Goal: Task Accomplishment & Management: Complete application form

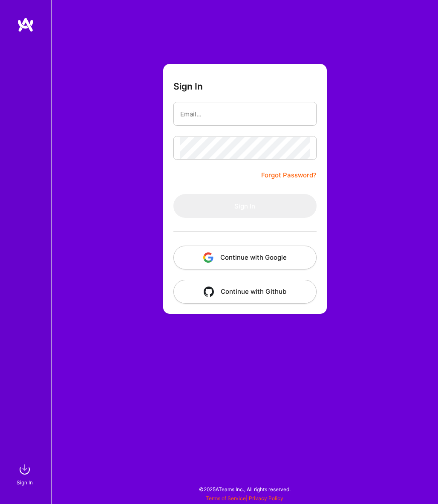
click at [204, 258] on img "button" at bounding box center [208, 257] width 10 height 10
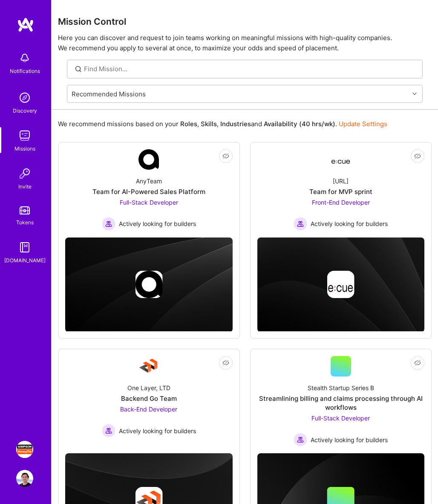
click at [33, 450] on link "[PERSON_NAME] Strong-Tie: Product Manager TY" at bounding box center [24, 449] width 21 height 17
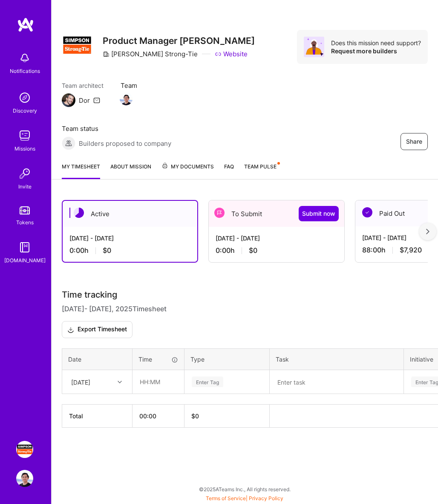
click at [274, 245] on div "[DATE] - [DATE] 0:00 h $0" at bounding box center [277, 244] width 136 height 35
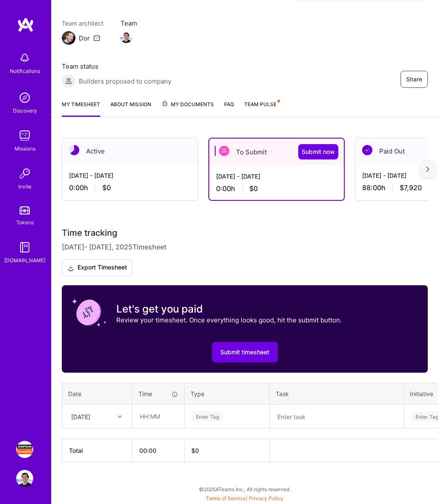
scroll to position [62, 0]
click at [119, 416] on icon at bounding box center [120, 416] width 4 height 4
click at [97, 444] on div "[DATE]" at bounding box center [97, 441] width 69 height 16
type input "08:00"
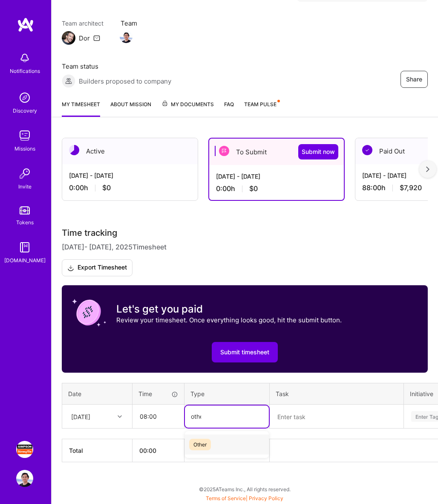
type input "other"
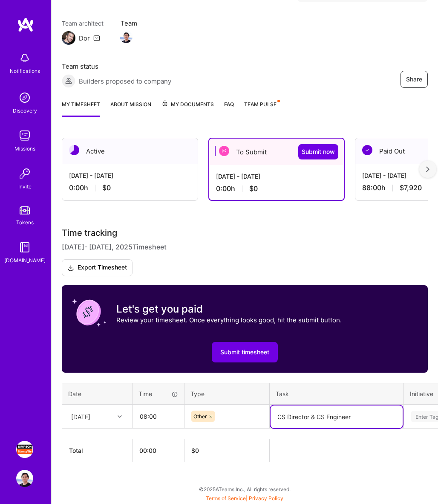
type textarea "CS Director & CS Engineer"
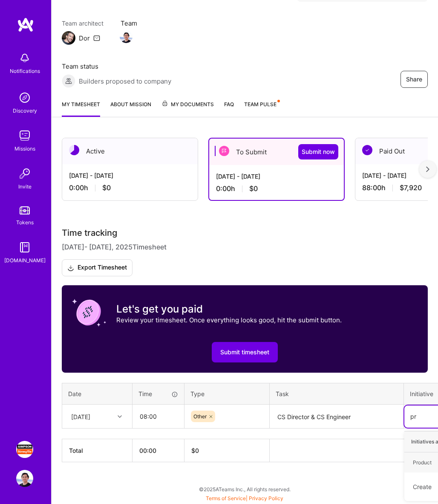
scroll to position [62, 0]
type input "produc"
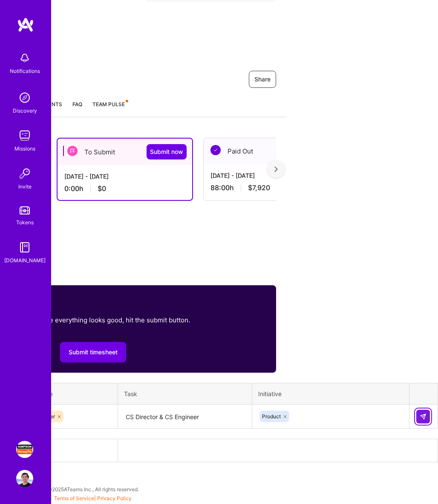
click at [423, 412] on button at bounding box center [424, 417] width 14 height 14
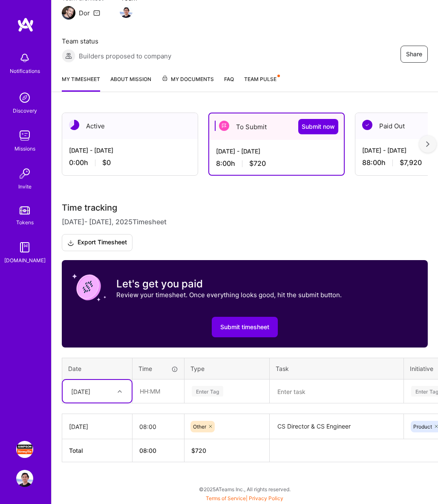
scroll to position [87, 0]
click at [120, 397] on div at bounding box center [120, 391] width 13 height 14
click at [112, 414] on div "[DATE]" at bounding box center [97, 416] width 69 height 16
click at [165, 389] on input "text" at bounding box center [158, 391] width 51 height 23
type input "08:00"
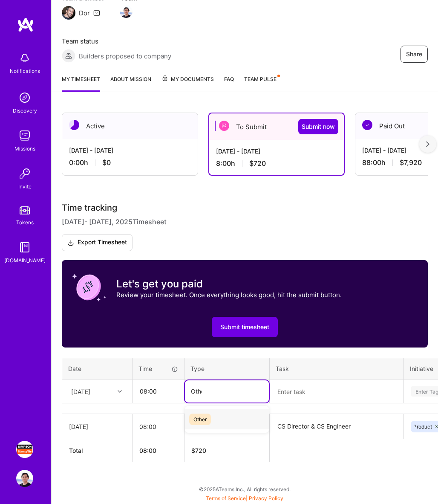
type input "Other"
click at [206, 413] on div "Other" at bounding box center [227, 419] width 84 height 20
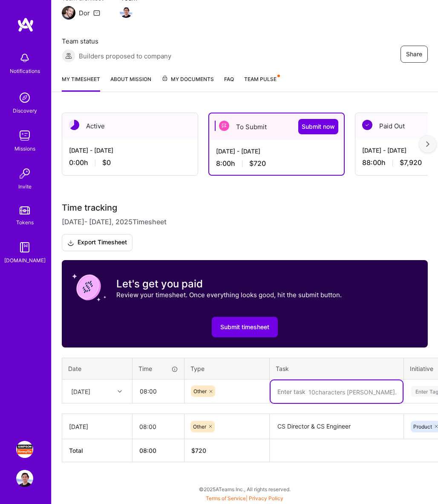
paste textarea "CS Director & CS Engineer"
type textarea "CS Director & CS Engineer"
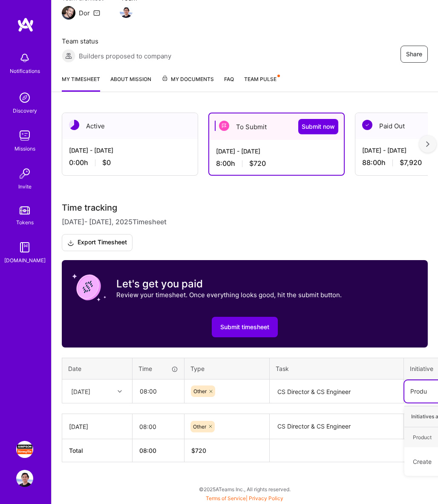
type input "Produc"
click at [421, 434] on div "Product" at bounding box center [422, 437] width 19 height 9
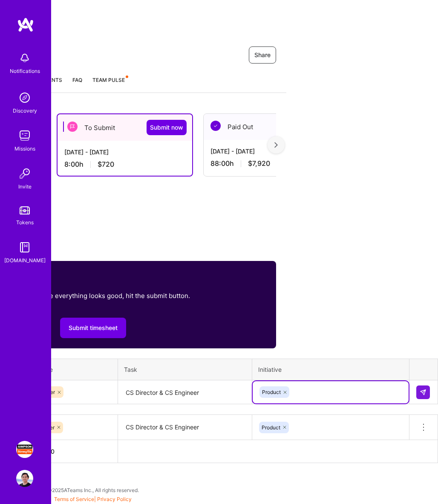
scroll to position [87, 152]
click at [418, 392] on button at bounding box center [424, 392] width 14 height 14
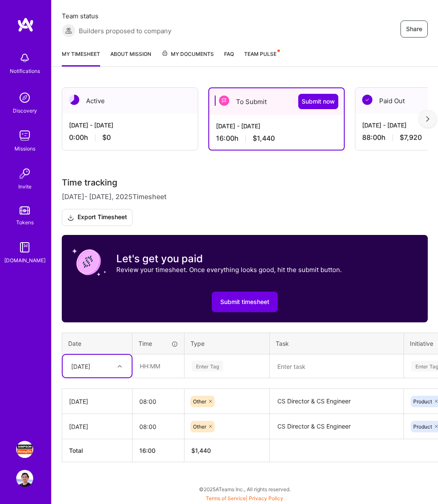
scroll to position [113, 0]
click at [107, 365] on div "[DATE]" at bounding box center [90, 366] width 47 height 14
click at [99, 407] on div "[DATE]" at bounding box center [97, 406] width 69 height 16
click at [158, 362] on input "text" at bounding box center [158, 366] width 51 height 23
type input "08:00"
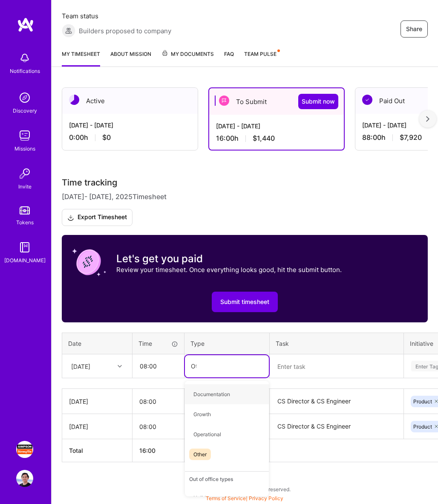
type input "Other"
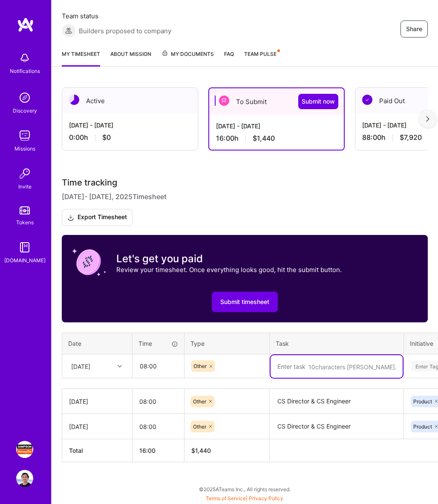
paste textarea "CS Director & CS Engineer"
type textarea "CS Director & CS Engineer"
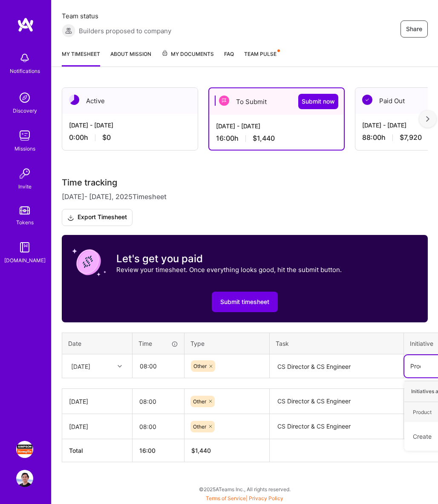
type input "Produc"
click at [420, 408] on div "Product" at bounding box center [422, 412] width 19 height 9
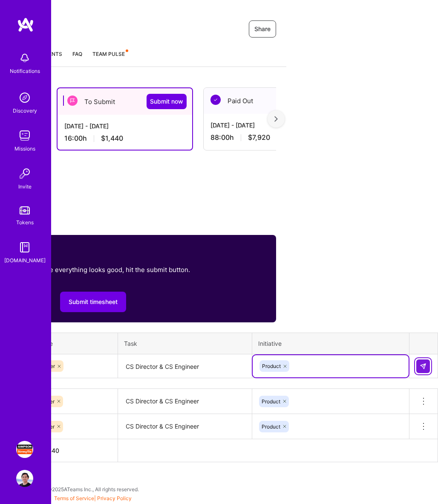
click at [419, 367] on button at bounding box center [424, 366] width 14 height 14
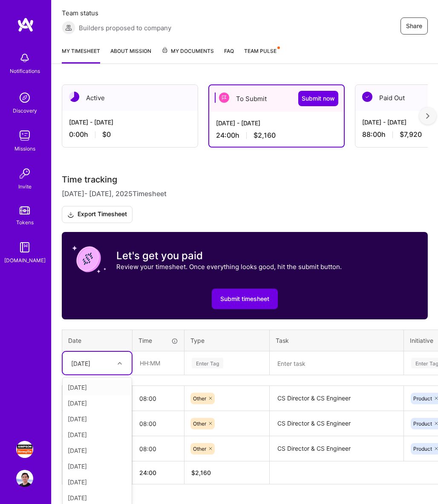
scroll to position [120, 0]
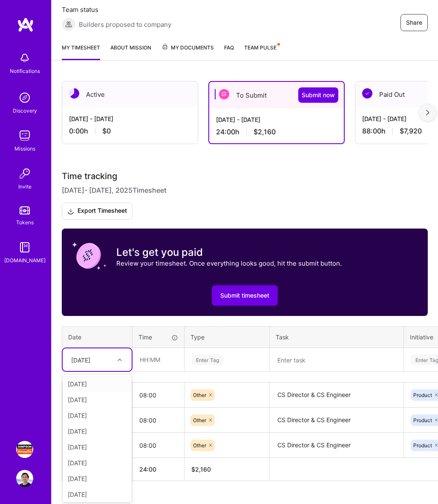
click at [112, 368] on div "[DATE]" at bounding box center [97, 359] width 69 height 23
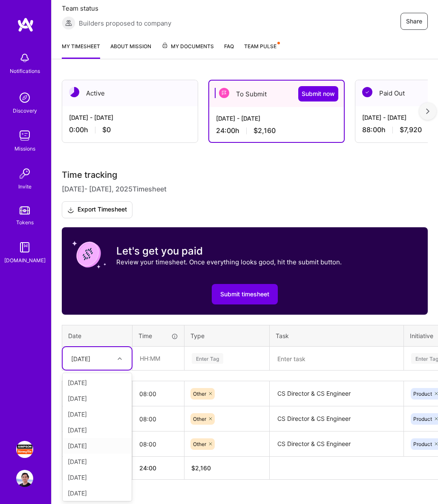
click at [88, 448] on div "[DATE]" at bounding box center [97, 446] width 69 height 16
click at [151, 355] on input "text" at bounding box center [158, 358] width 51 height 23
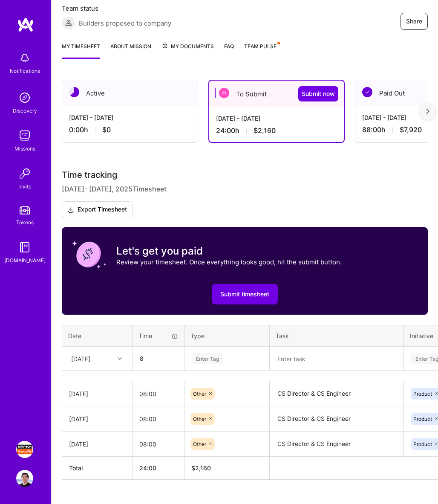
type input "08:00"
type input "Other"
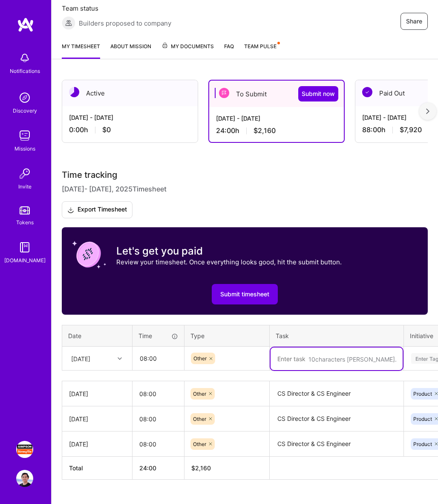
paste textarea "CS Director & CS Engineer"
type textarea "CS Director & CS Engineer"
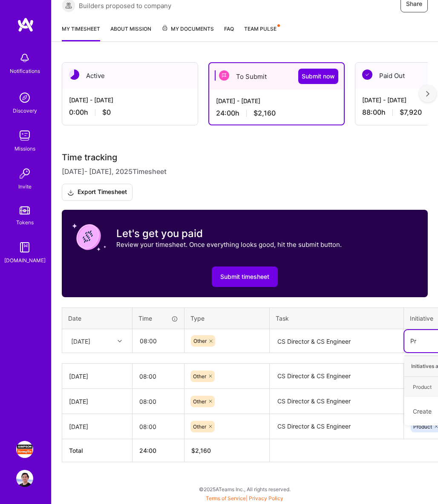
scroll to position [138, 0]
type input "Produc"
click at [419, 389] on div "Product" at bounding box center [422, 386] width 19 height 9
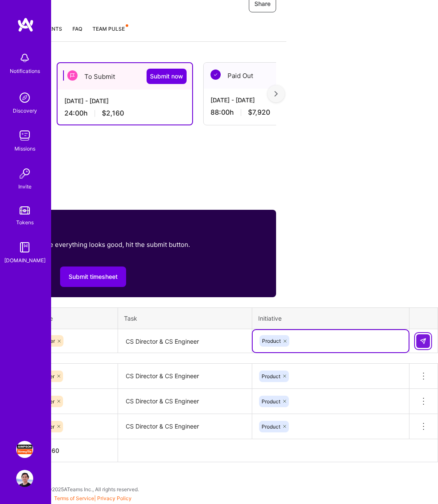
scroll to position [138, 152]
click at [423, 342] on img at bounding box center [423, 341] width 7 height 7
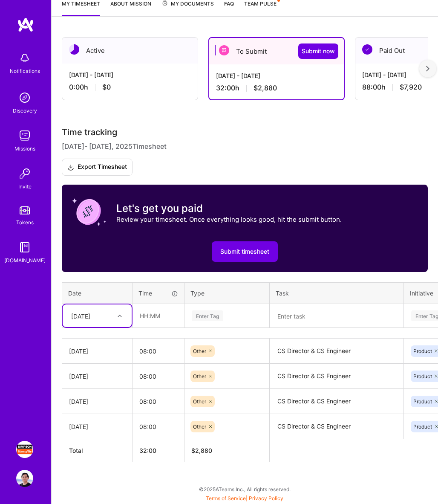
scroll to position [163, 0]
click at [108, 318] on div "[DATE]" at bounding box center [90, 316] width 47 height 14
click at [96, 421] on div "[DATE]" at bounding box center [97, 419] width 69 height 16
type input "08:00"
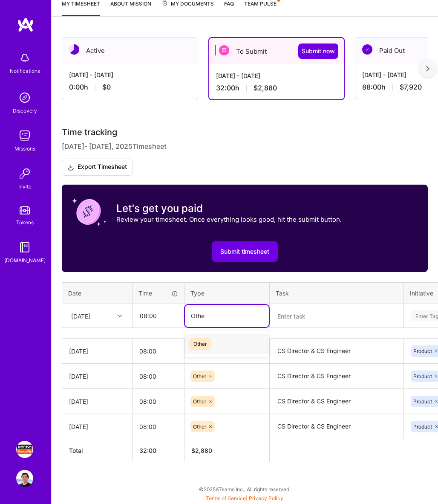
type input "Other"
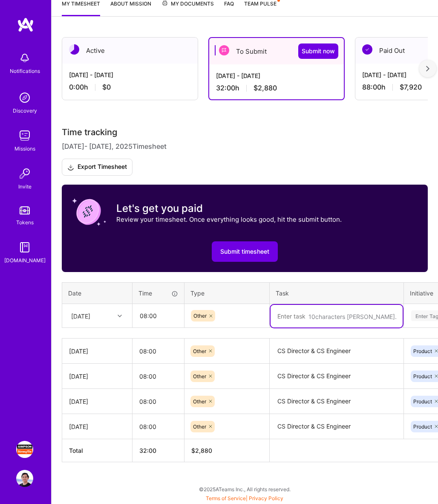
paste textarea "CS Director & CS Engineer"
type textarea "CS Director & CS Engineer"
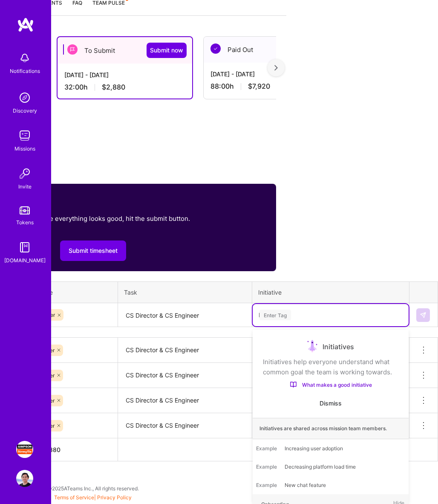
scroll to position [163, 152]
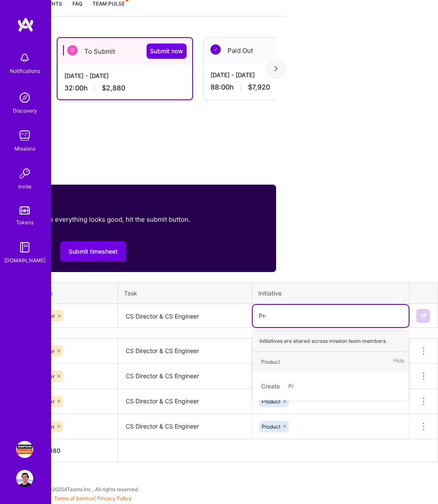
type input "Produ"
click at [286, 368] on div "Product Hide" at bounding box center [331, 362] width 156 height 20
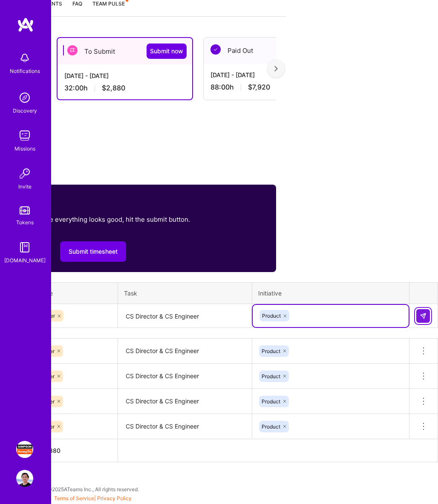
click at [426, 314] on img at bounding box center [423, 316] width 7 height 7
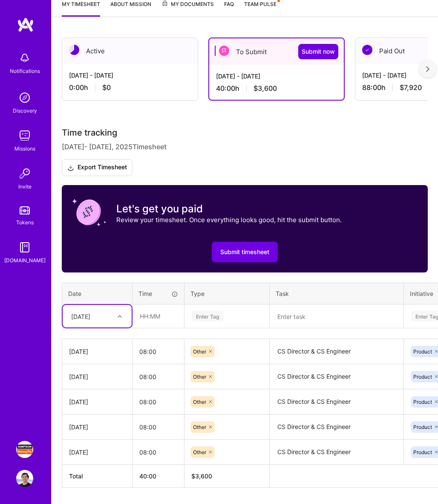
scroll to position [162, 0]
click at [102, 319] on div "[DATE]" at bounding box center [90, 316] width 47 height 14
click at [100, 429] on div "[DATE]" at bounding box center [97, 428] width 69 height 16
click at [160, 319] on input "text" at bounding box center [158, 316] width 51 height 23
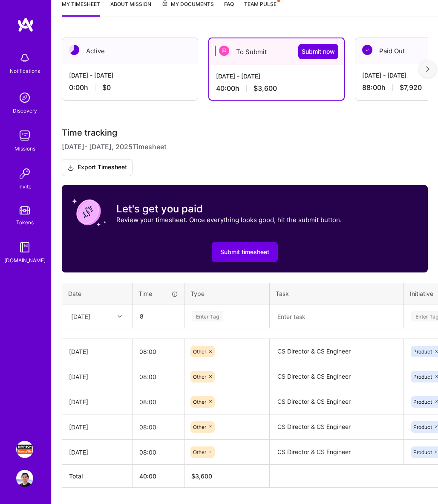
type input "08:00"
type input "Other"
click at [202, 337] on div "Other" at bounding box center [227, 344] width 84 height 20
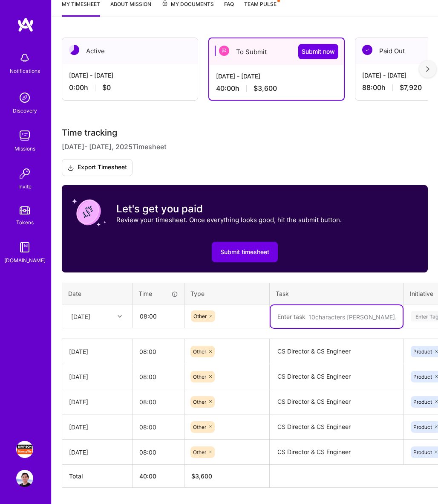
paste textarea "CS Director & CS Engineer"
type textarea "CS Director & CS Engineer"
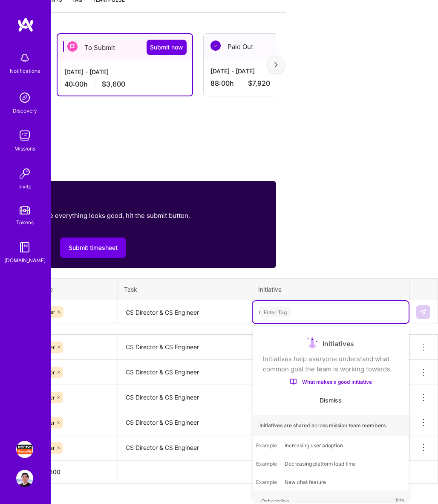
scroll to position [167, 152]
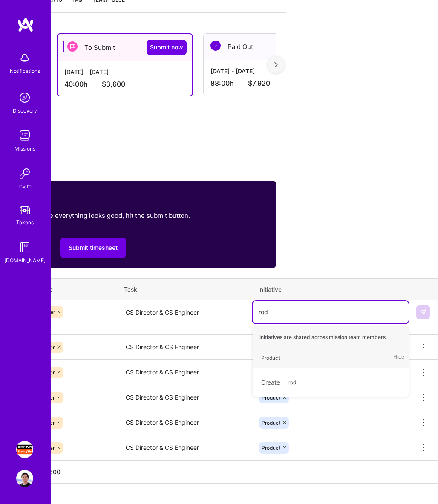
type input "ro"
type input "Produc"
click at [305, 359] on div "Product Hide" at bounding box center [331, 358] width 156 height 20
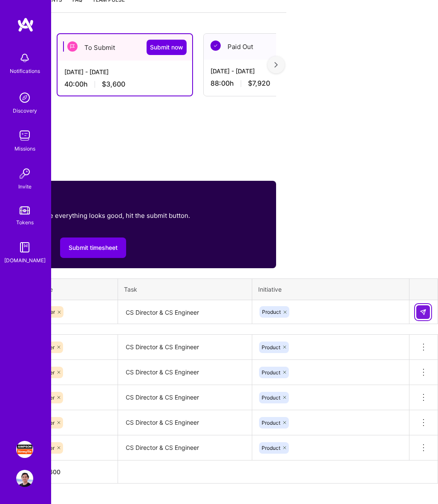
click at [429, 307] on button at bounding box center [424, 312] width 14 height 14
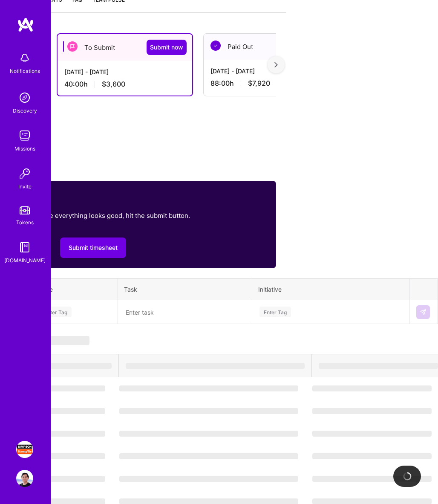
scroll to position [167, 0]
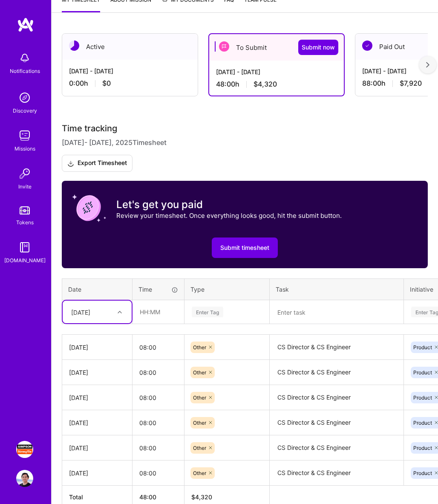
click at [116, 312] on div at bounding box center [120, 312] width 13 height 11
click at [94, 436] on div "[DATE]" at bounding box center [97, 434] width 69 height 16
type input "08:00"
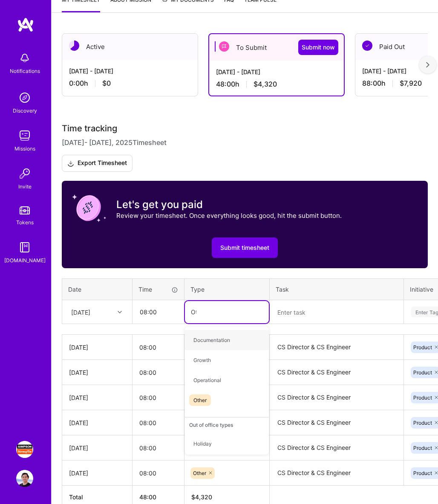
type input "Other"
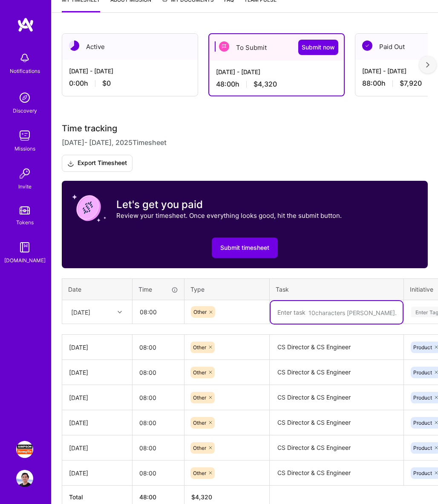
paste textarea "CS Director & CS Engineer"
type textarea "CS Director & CS Engineer"
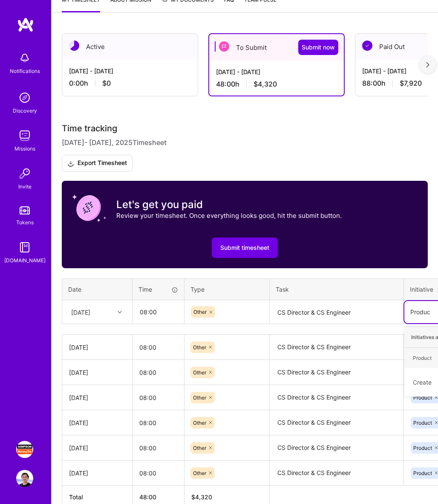
type input "Product"
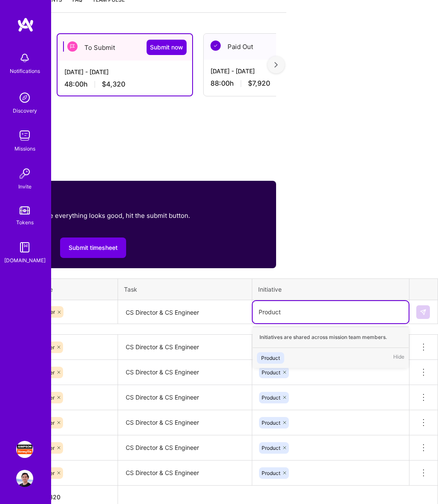
scroll to position [167, 152]
click at [334, 355] on div "Product Hide" at bounding box center [331, 358] width 156 height 20
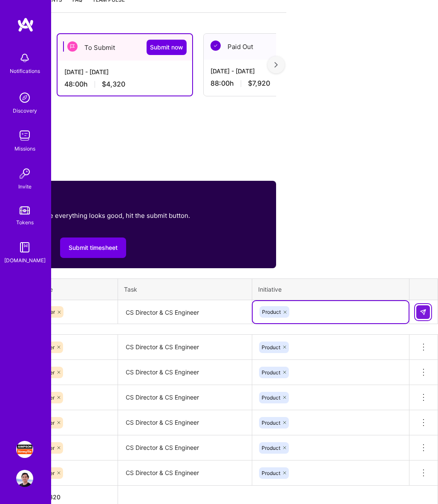
click at [418, 310] on button at bounding box center [424, 312] width 14 height 14
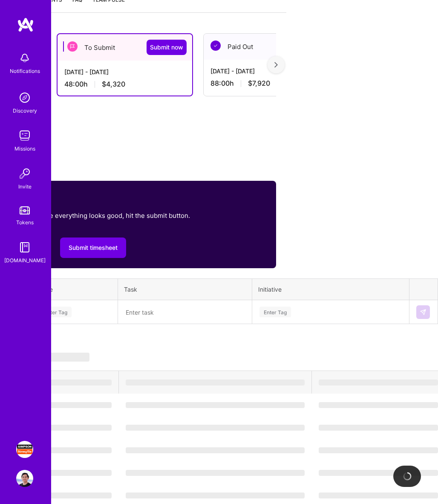
scroll to position [167, 0]
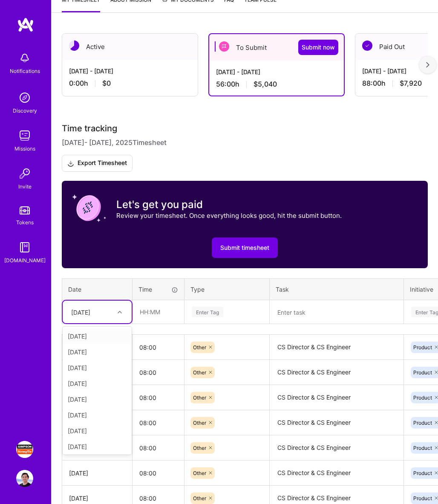
click at [104, 314] on div "[DATE]" at bounding box center [90, 312] width 47 height 14
click at [96, 366] on div "[DATE]" at bounding box center [97, 366] width 69 height 16
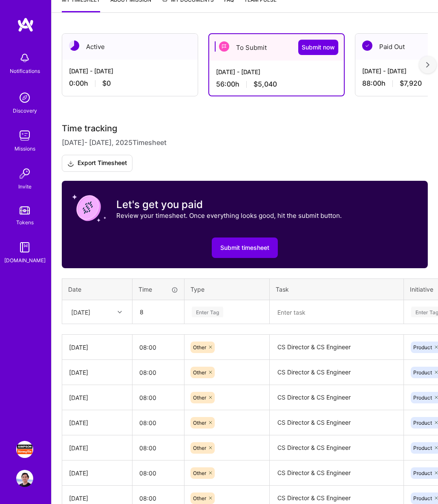
type input "08:00"
type input "Other"
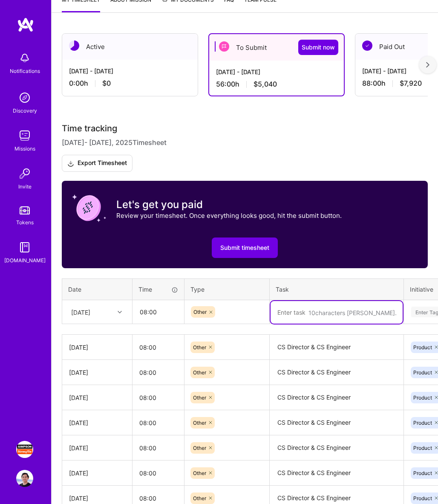
paste textarea "CS Director & CS Engineer"
type textarea "CS Director & CS Engineer"
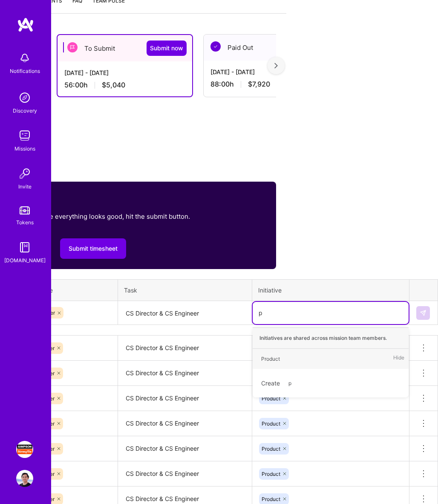
scroll to position [166, 152]
type input "produc"
click at [280, 360] on div "Product" at bounding box center [270, 358] width 19 height 9
click at [280, 360] on td "Product" at bounding box center [330, 348] width 157 height 25
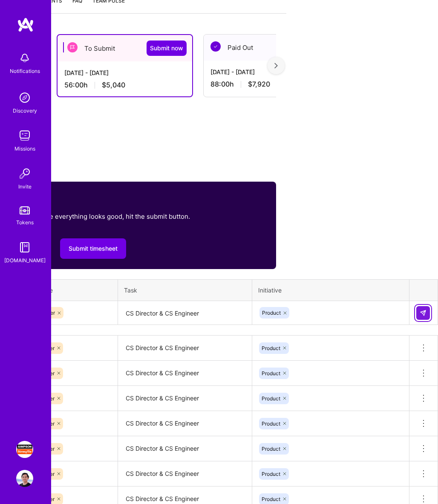
click at [426, 307] on button at bounding box center [424, 313] width 14 height 14
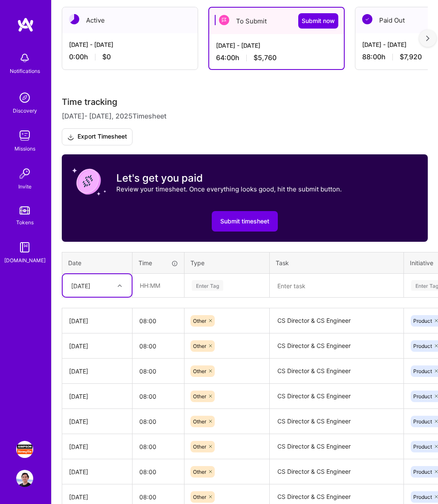
scroll to position [207, 0]
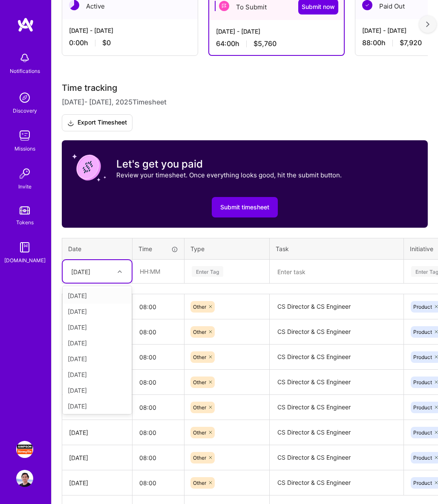
click at [108, 275] on div "[DATE]" at bounding box center [90, 271] width 47 height 14
click at [101, 275] on div "[DATE]" at bounding box center [90, 271] width 47 height 14
click at [90, 357] on div "[DATE]" at bounding box center [97, 360] width 69 height 16
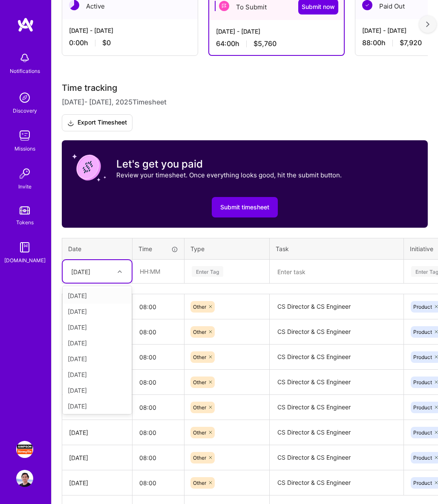
click at [95, 278] on div "[DATE]" at bounding box center [90, 271] width 47 height 14
click at [93, 371] on div "[DATE]" at bounding box center [97, 373] width 69 height 16
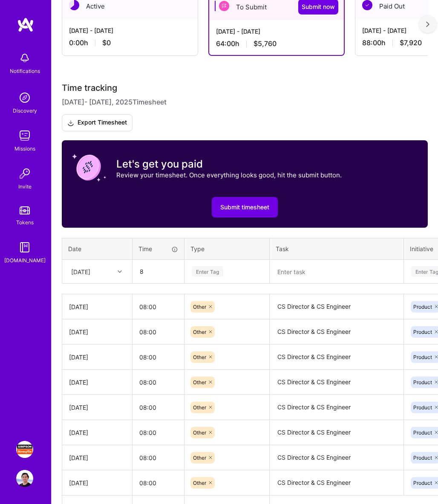
type input "08:00"
type input "Other"
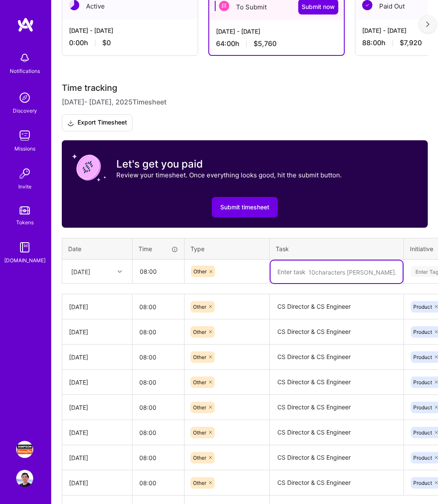
paste textarea "CS Director & CS Engineer"
type textarea "CS Director & CS Engineer"
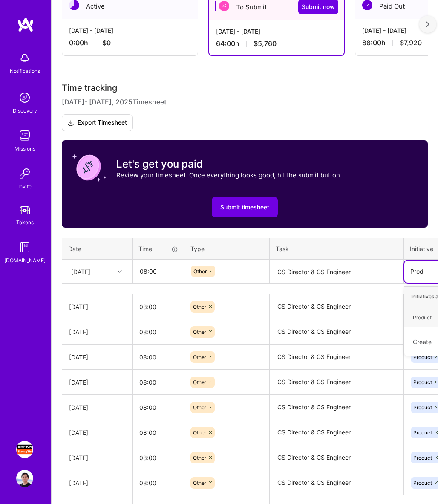
type input "Produc"
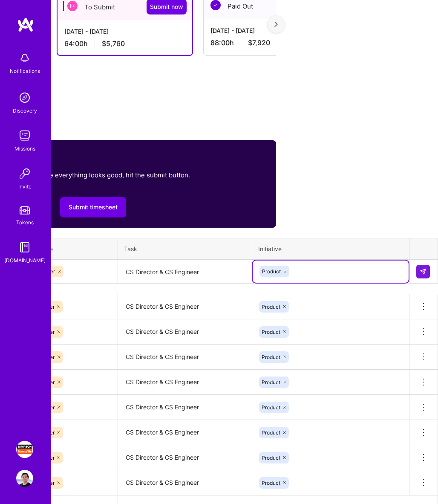
scroll to position [207, 152]
click at [426, 274] on img at bounding box center [423, 271] width 7 height 7
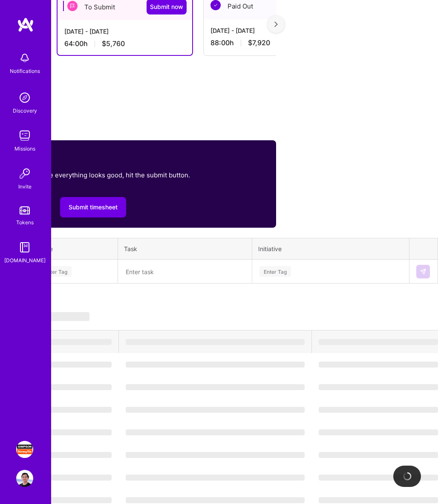
scroll to position [207, 0]
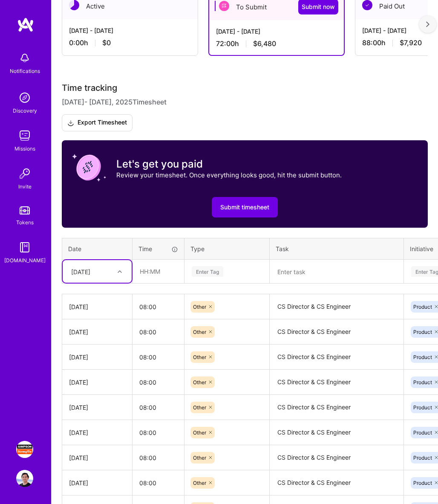
click at [120, 274] on div at bounding box center [120, 271] width 13 height 11
click at [90, 386] on div "[DATE]" at bounding box center [97, 389] width 69 height 16
type input "08:00"
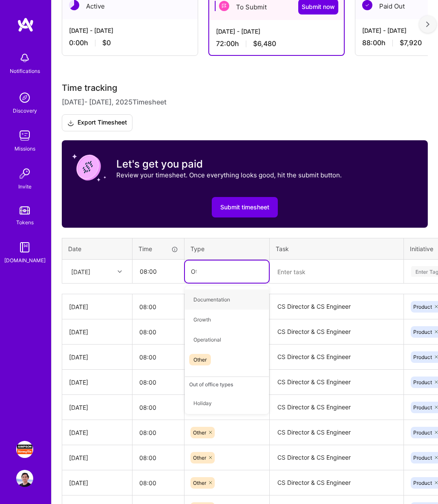
type input "Other"
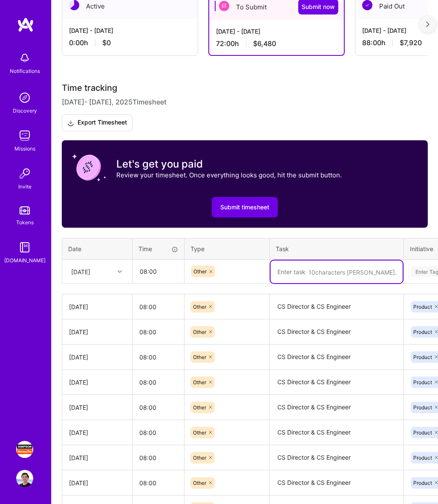
paste textarea "CS Director & CS Engineer"
type textarea "CS Director & CS Engineer"
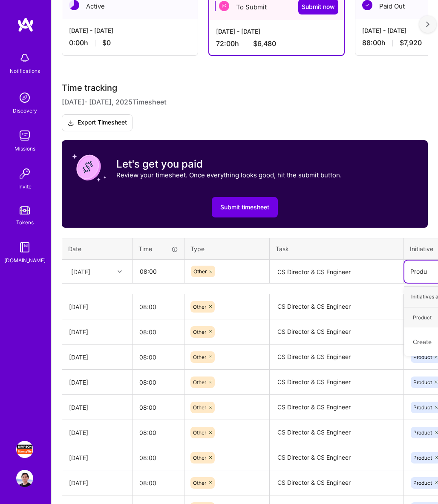
type input "Produc"
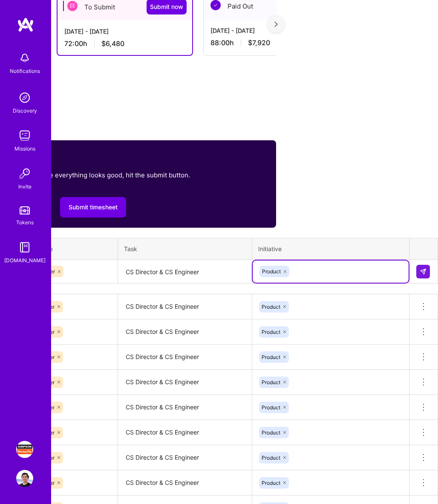
scroll to position [207, 152]
click at [423, 273] on img at bounding box center [423, 271] width 7 height 7
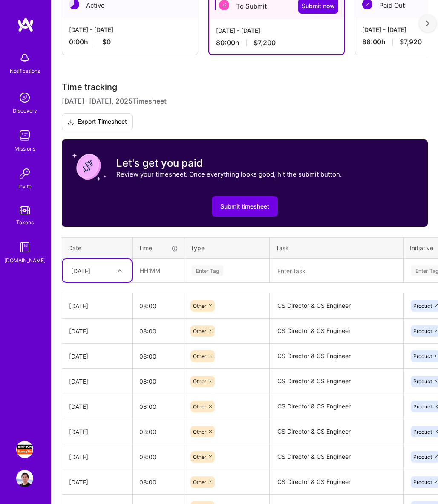
scroll to position [209, 0]
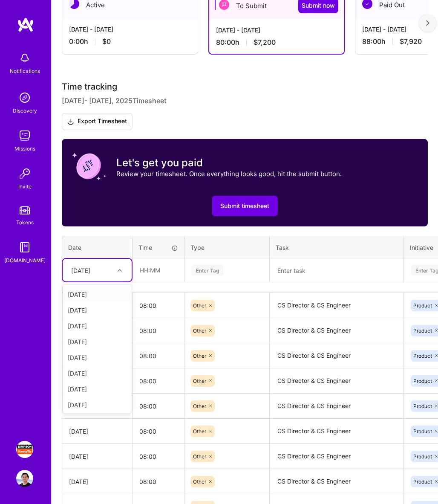
click at [113, 275] on div "[DATE]" at bounding box center [90, 270] width 47 height 14
click at [101, 402] on div "[DATE]" at bounding box center [97, 403] width 69 height 16
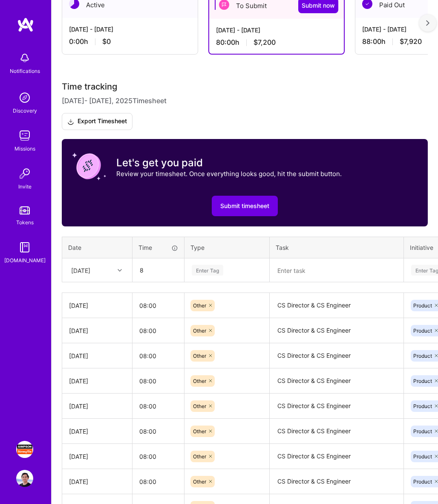
type input "08:00"
type input "Other"
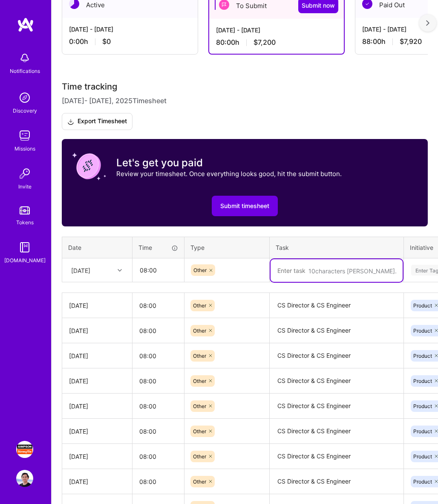
paste textarea "CS Director & CS Engineer"
type textarea "CS Director & CS Engineer"
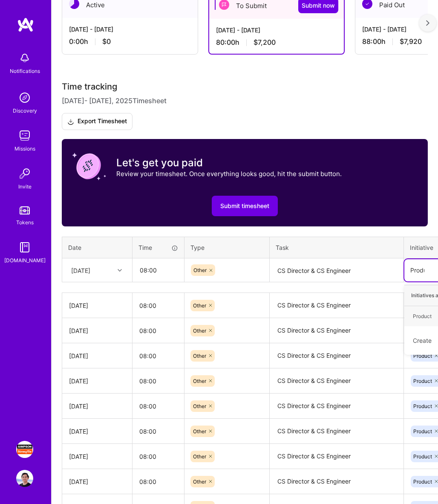
type input "Produc"
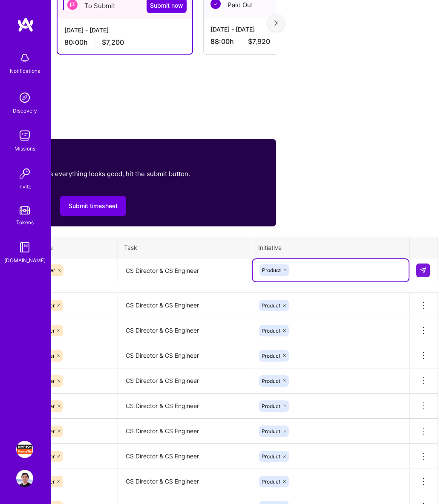
scroll to position [209, 152]
click at [424, 269] on img at bounding box center [423, 270] width 7 height 7
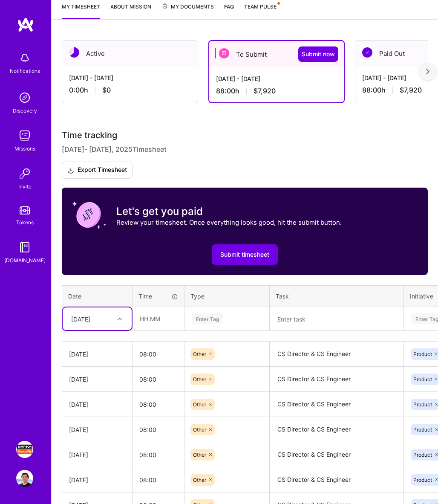
scroll to position [107, 0]
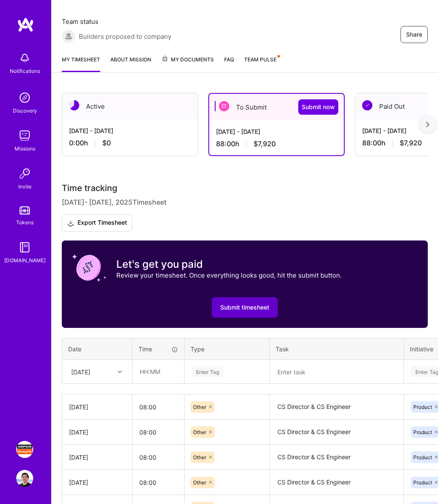
click at [255, 307] on span "Submit timesheet" at bounding box center [244, 307] width 49 height 9
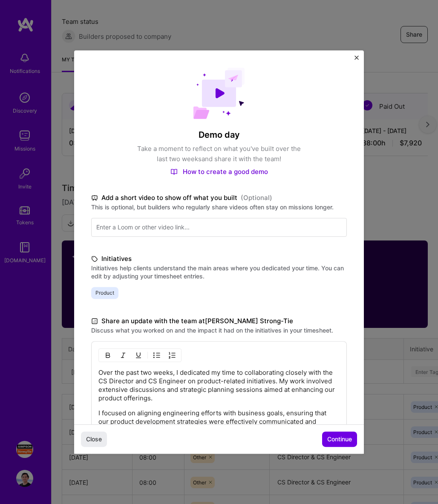
scroll to position [5, 0]
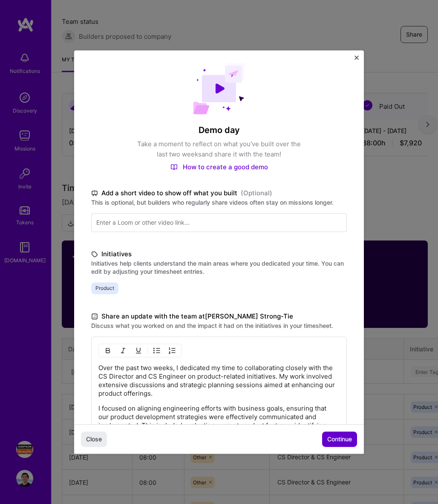
click at [342, 440] on span "Continue" at bounding box center [339, 439] width 25 height 9
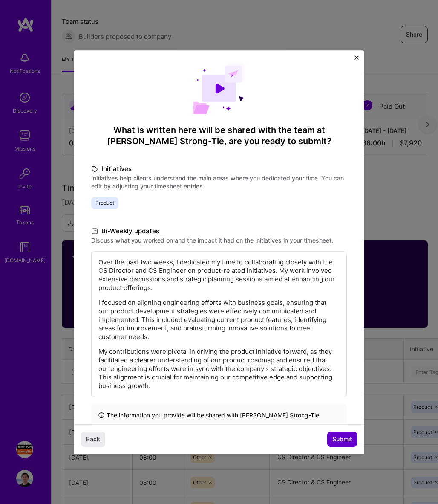
click at [342, 439] on span "Submit" at bounding box center [343, 439] width 20 height 9
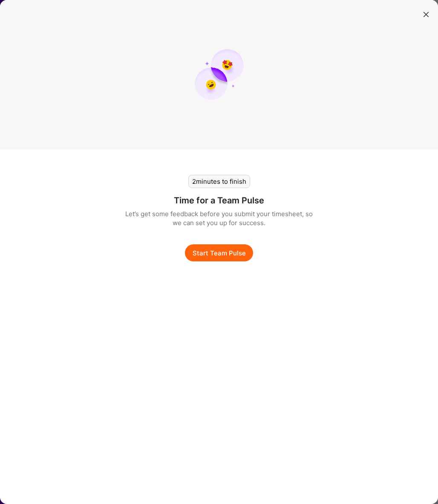
click at [221, 250] on button "Start Team Pulse" at bounding box center [219, 252] width 68 height 17
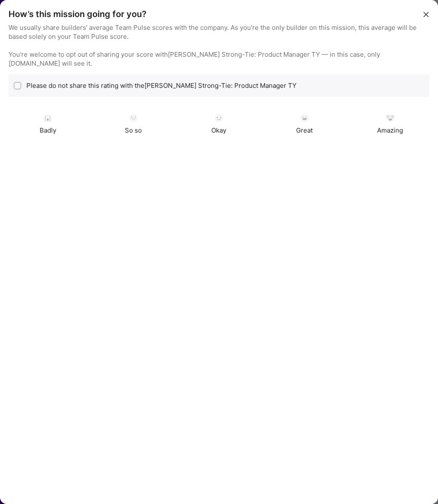
click at [156, 81] on label "Please do not share this rating with the [PERSON_NAME] Strong-Tie: Product Mana…" at bounding box center [161, 85] width 270 height 9
click at [167, 74] on div "Please do not share this rating with the [PERSON_NAME] Strong-Tie: Product Mana…" at bounding box center [219, 85] width 421 height 23
click at [172, 81] on label "Please do not share this rating with the [PERSON_NAME] Strong-Tie: Product Mana…" at bounding box center [161, 85] width 270 height 9
click at [396, 114] on div "Amazing" at bounding box center [390, 124] width 79 height 21
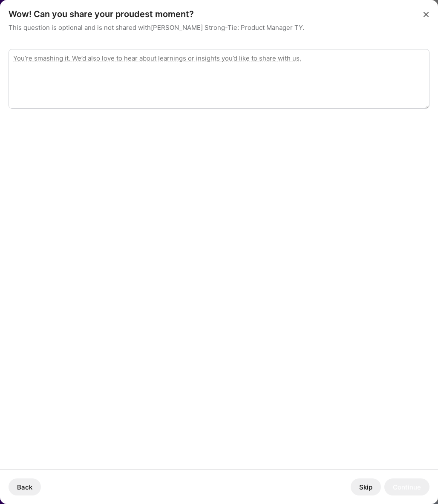
click at [371, 487] on button "Skip" at bounding box center [366, 486] width 30 height 17
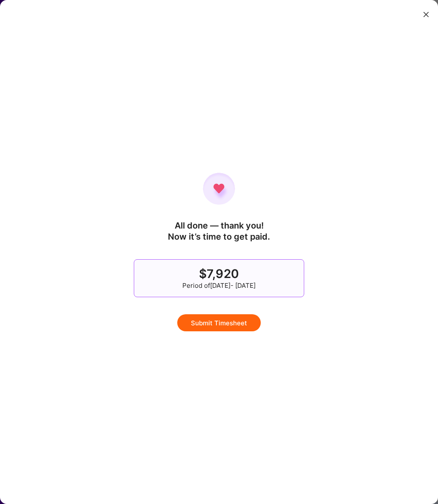
click at [219, 325] on button "Submit Timesheet" at bounding box center [219, 322] width 84 height 17
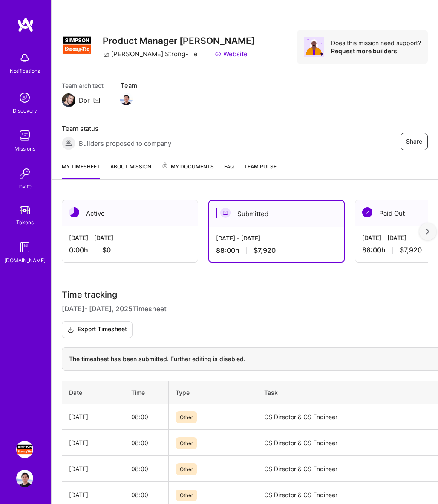
scroll to position [-5, 0]
